Goal: Information Seeking & Learning: Learn about a topic

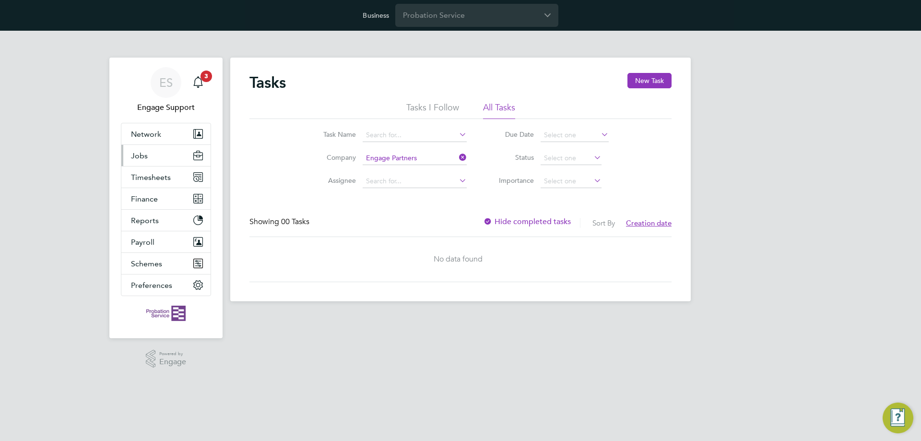
click at [169, 162] on button "Jobs" at bounding box center [165, 155] width 89 height 21
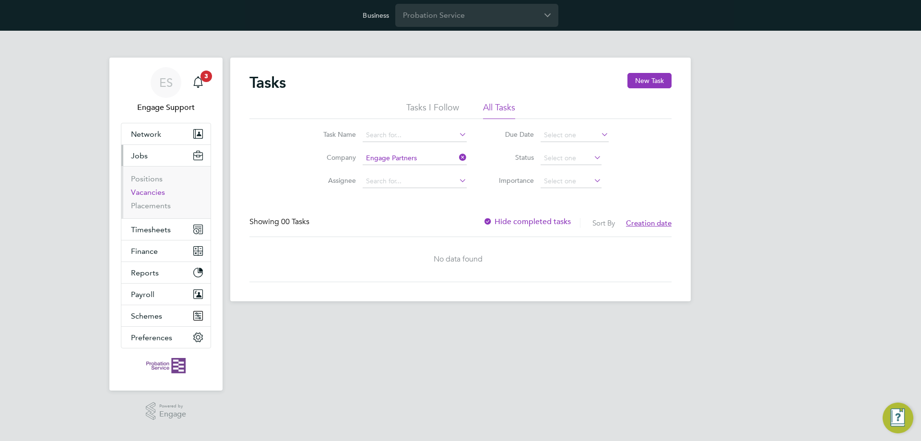
click at [159, 194] on link "Vacancies" at bounding box center [148, 192] width 34 height 9
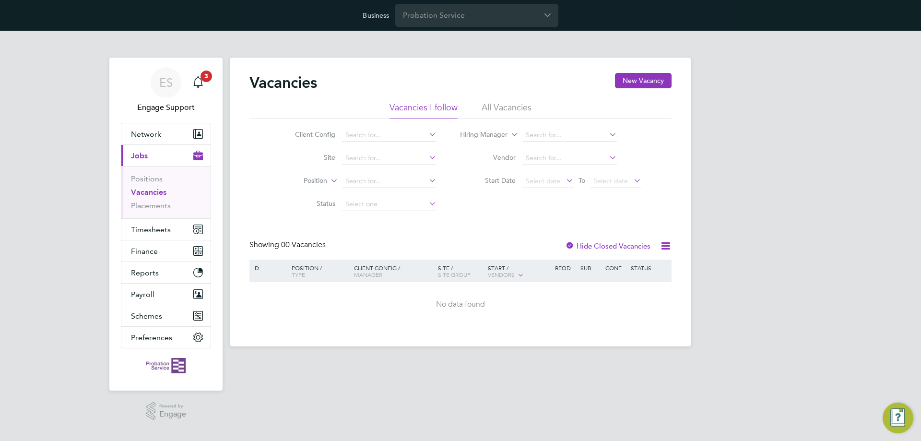
click at [499, 109] on li "All Vacancies" at bounding box center [507, 110] width 50 height 17
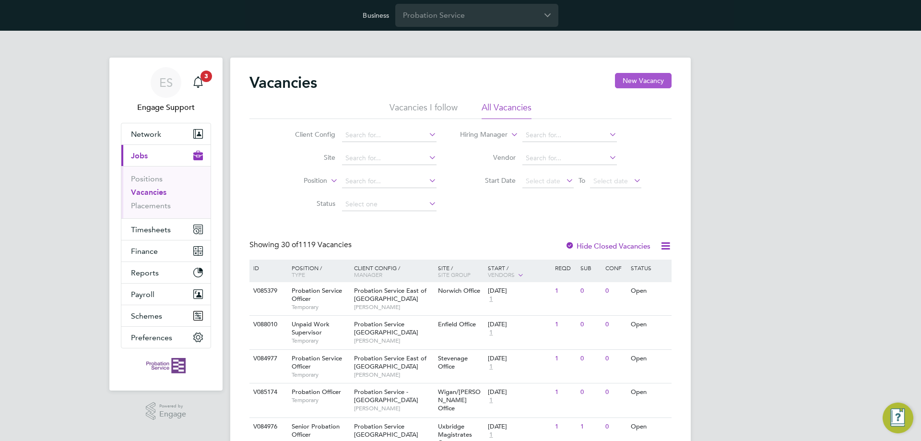
click at [651, 79] on button "New Vacancy" at bounding box center [643, 80] width 57 height 15
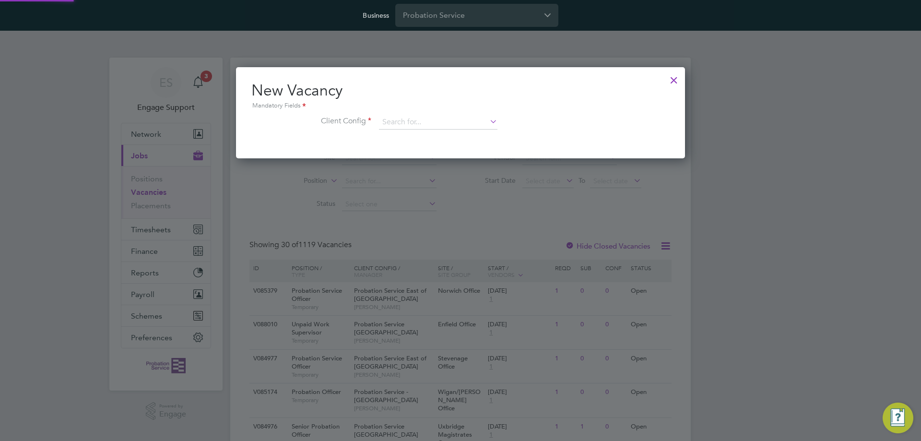
scroll to position [91, 450]
click at [466, 123] on input at bounding box center [438, 122] width 118 height 14
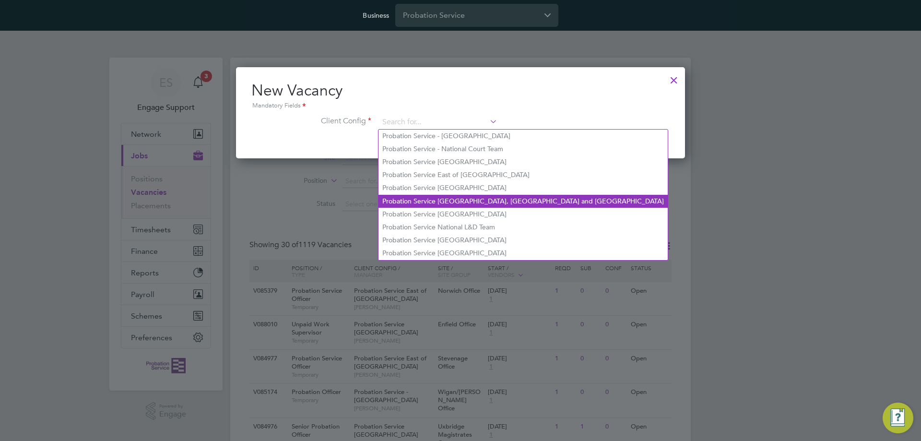
click at [468, 198] on li "Probation Service Kent, Surrey and Sussex" at bounding box center [523, 201] width 289 height 13
type input "Probation Service Kent, Surrey and Sussex"
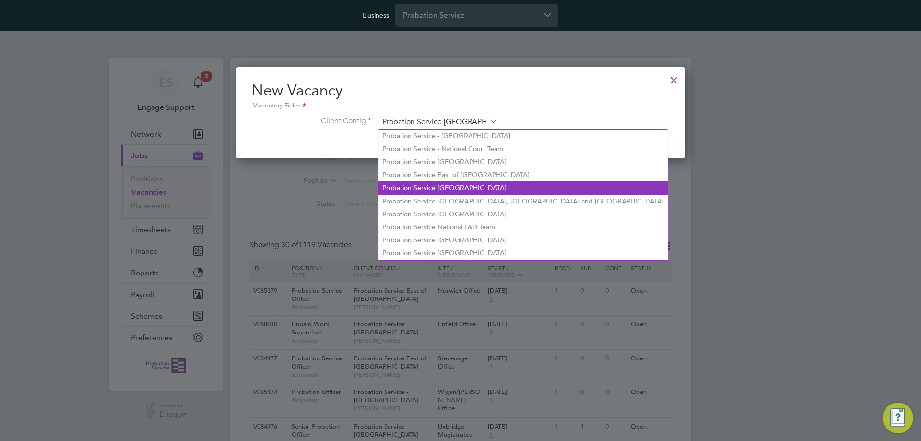
scroll to position [162, 450]
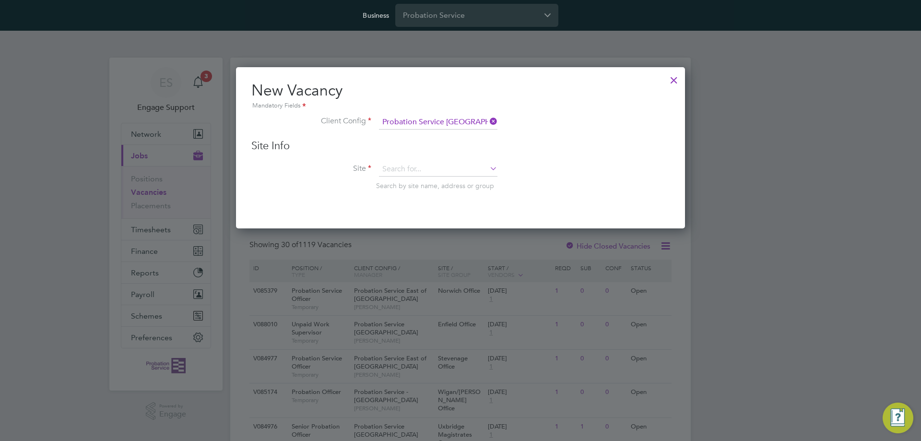
click at [676, 78] on div at bounding box center [673, 77] width 17 height 17
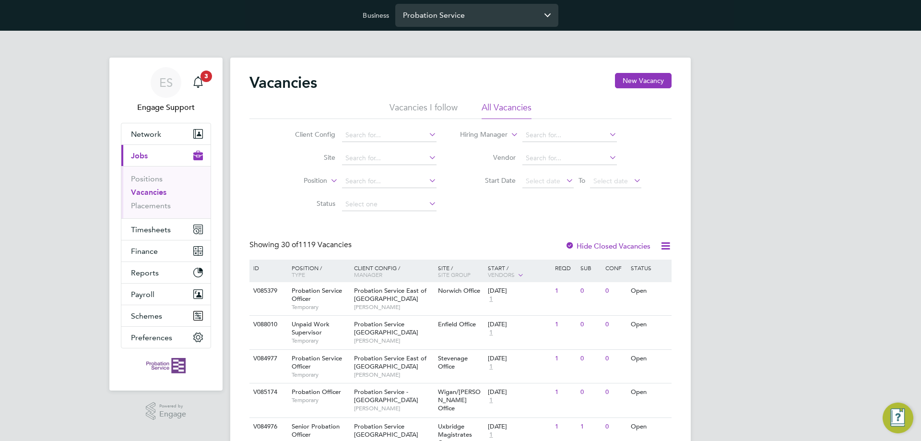
click at [499, 12] on input "Probation Service" at bounding box center [476, 15] width 163 height 23
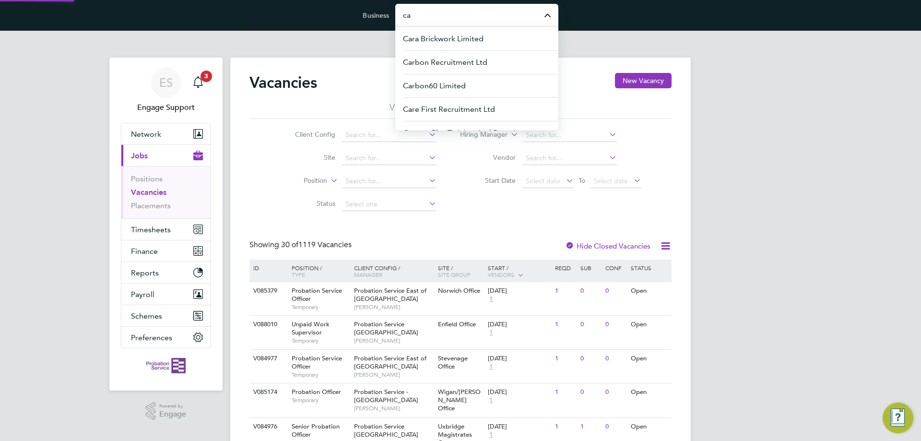
type input "c"
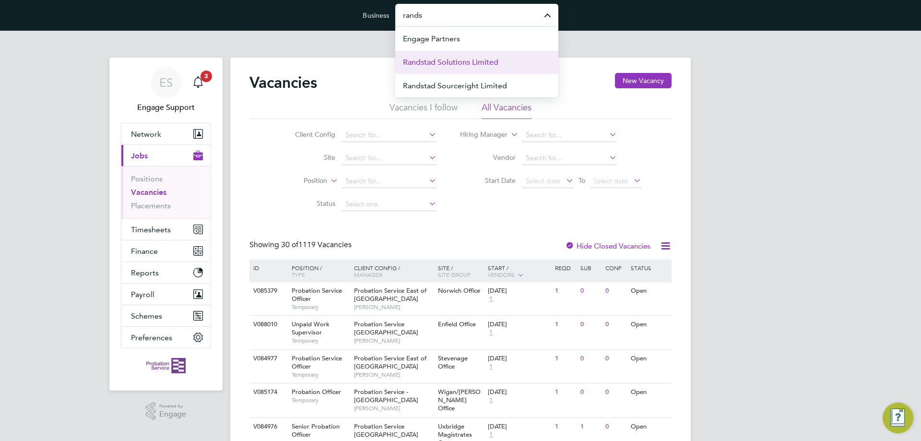
click at [480, 62] on span "Randstad Solutions Limited" at bounding box center [450, 63] width 95 height 12
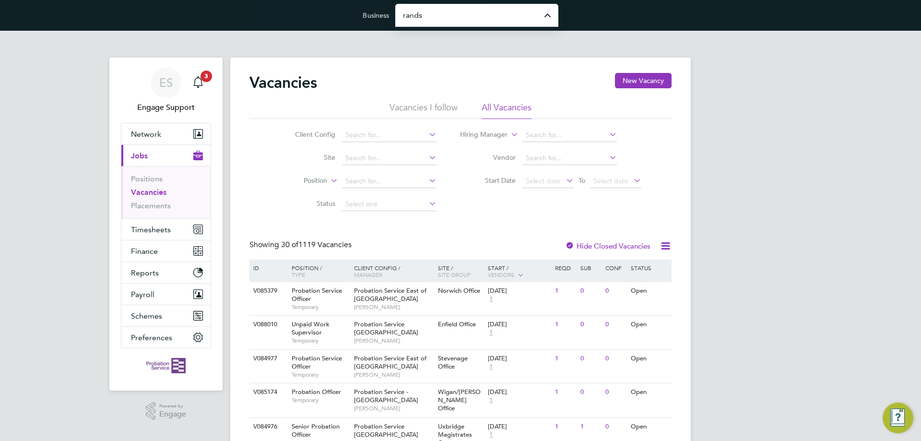
type input "Randstad Solutions Limited"
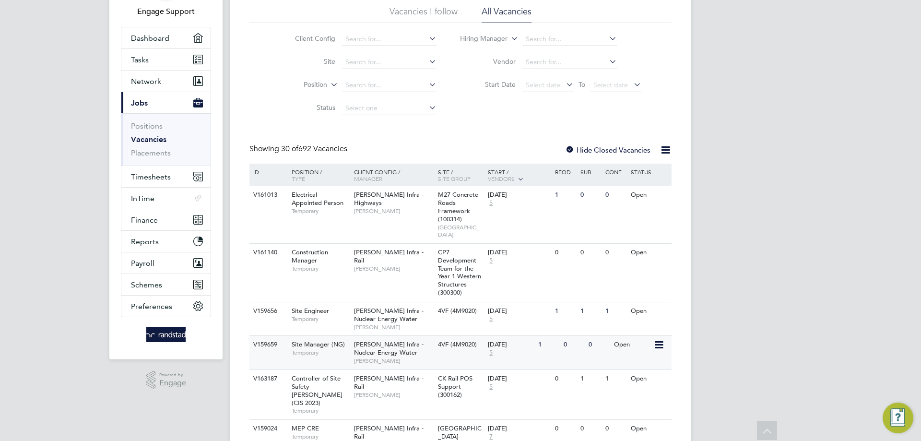
scroll to position [144, 0]
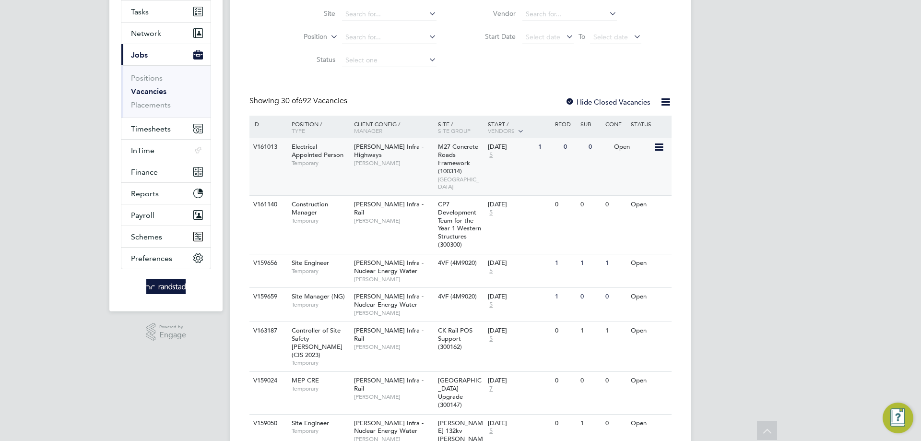
click at [437, 156] on div "M27 Concrete Roads Framework (100314) [GEOGRAPHIC_DATA]" at bounding box center [461, 166] width 50 height 57
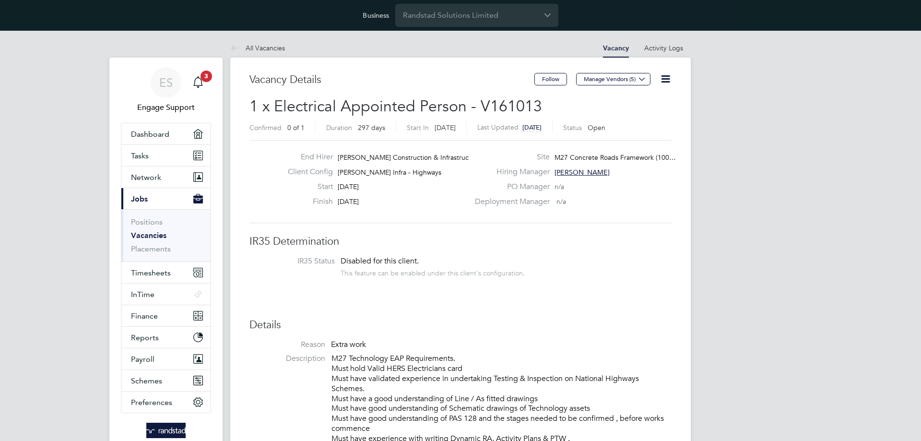
scroll to position [28, 67]
click at [267, 49] on link "All Vacancies" at bounding box center [257, 48] width 55 height 9
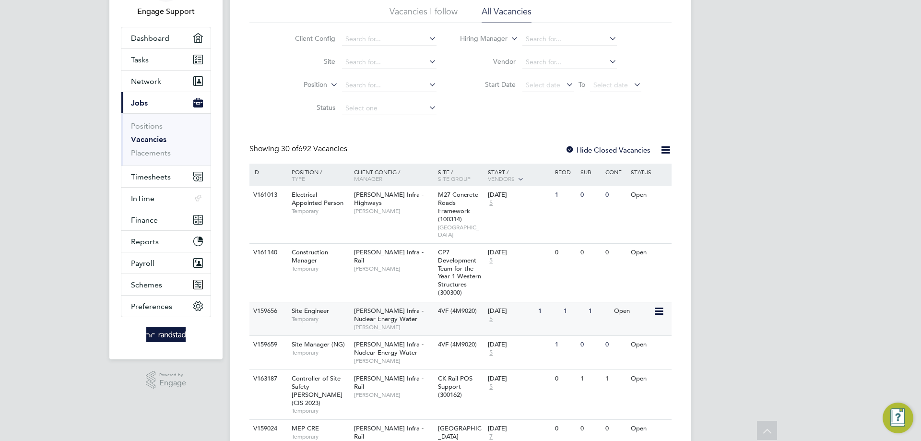
scroll to position [48, 0]
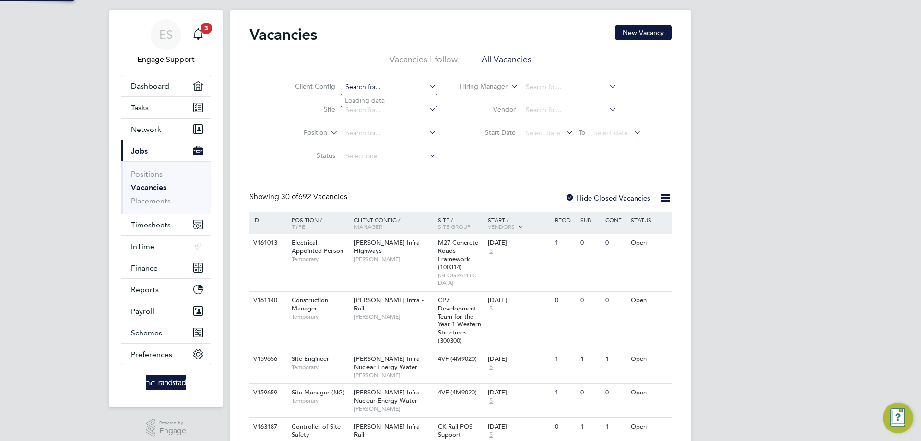
click at [376, 88] on input at bounding box center [389, 87] width 95 height 13
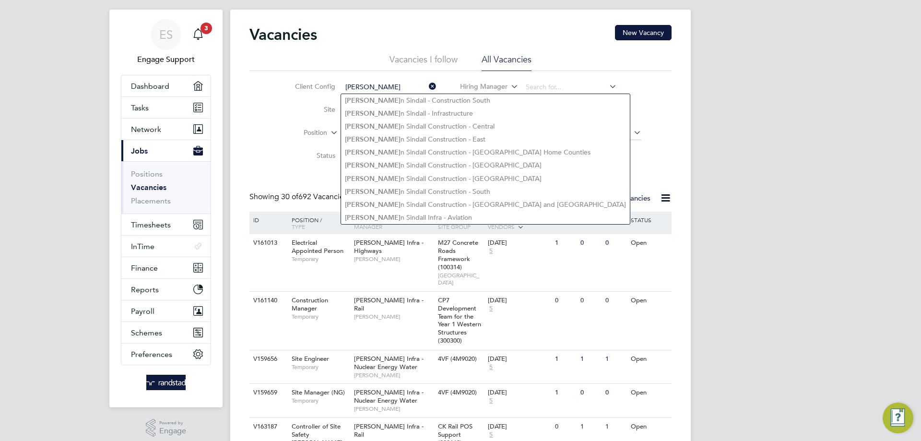
type input "morga"
click at [427, 89] on icon at bounding box center [427, 86] width 0 height 13
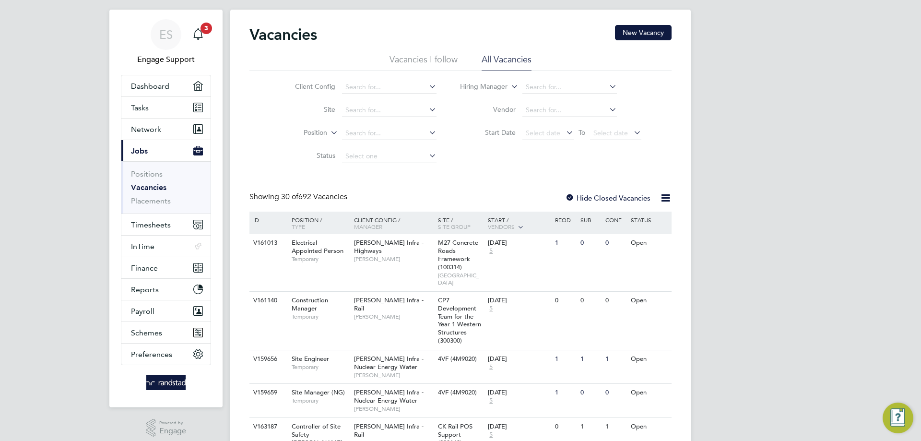
click at [427, 85] on icon at bounding box center [427, 86] width 0 height 13
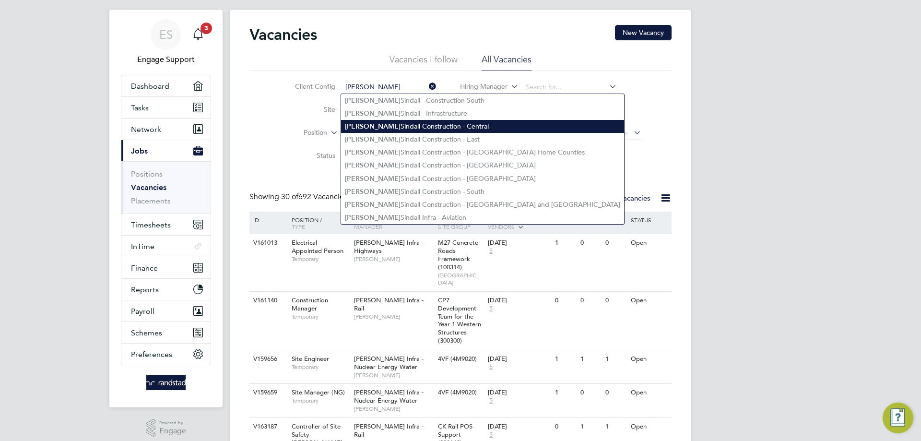
type input "morgan"
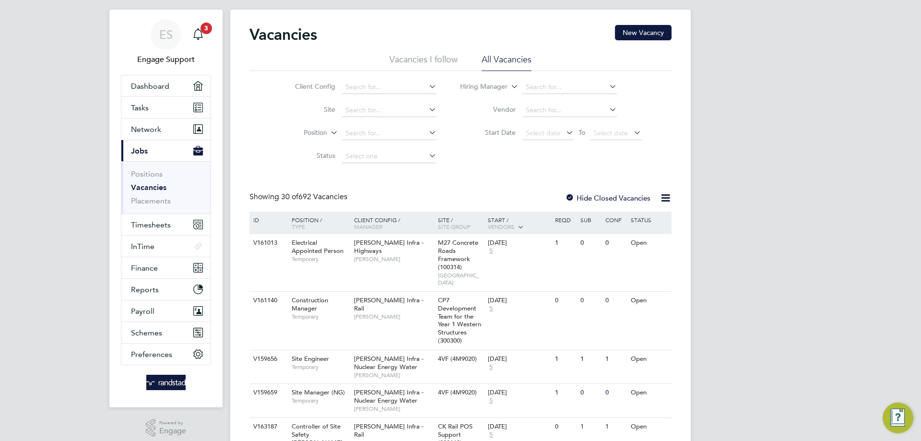
click at [410, 89] on input at bounding box center [389, 87] width 95 height 13
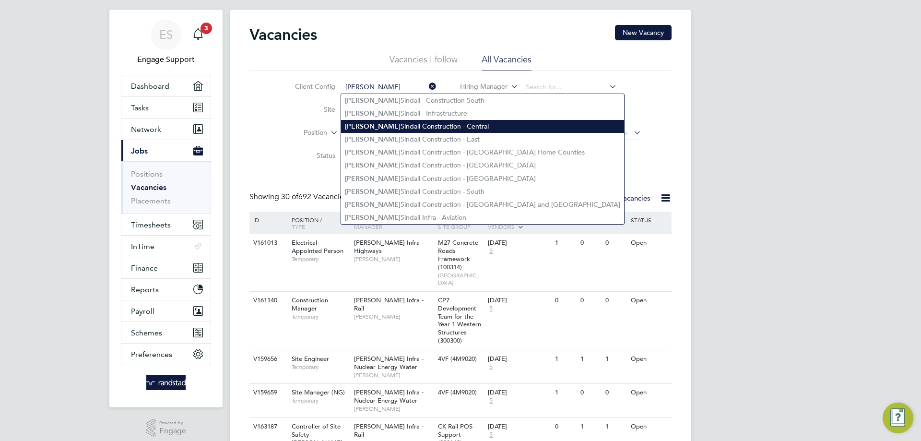
click at [416, 120] on li "Morgan Sindall Construction - Central" at bounding box center [482, 126] width 283 height 13
type input "Morgan Sindall Construction - Central"
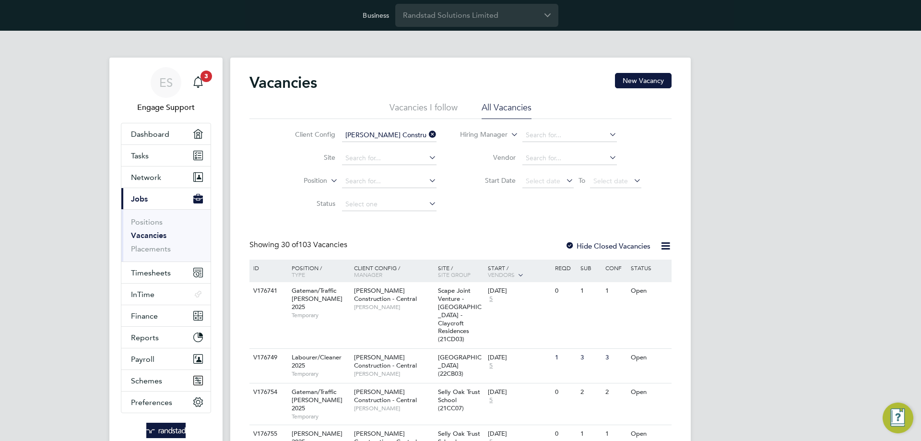
click at [427, 134] on icon at bounding box center [427, 134] width 0 height 13
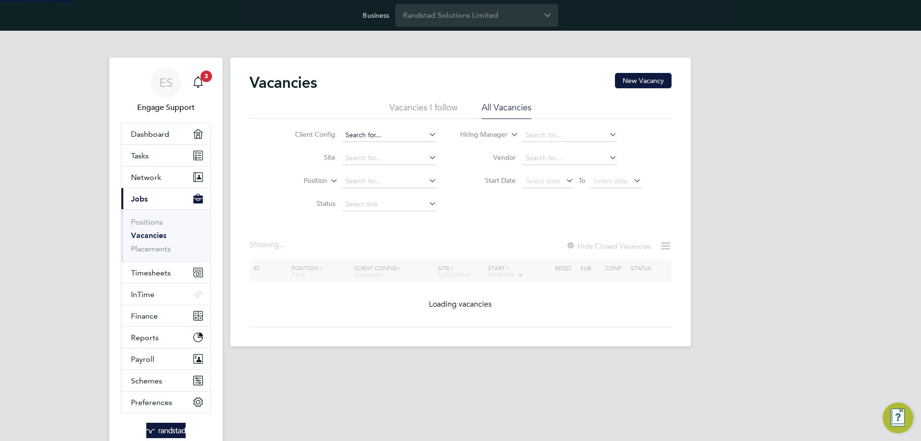
click at [396, 133] on input at bounding box center [389, 135] width 95 height 13
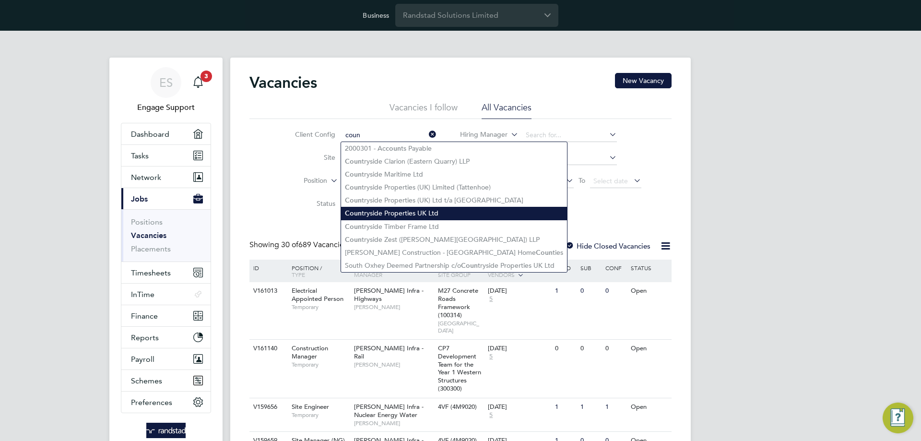
click at [391, 212] on li "Coun tryside Properties UK Ltd" at bounding box center [454, 213] width 226 height 13
type input "Countryside Properties UK Ltd"
